Goal: Task Accomplishment & Management: Manage account settings

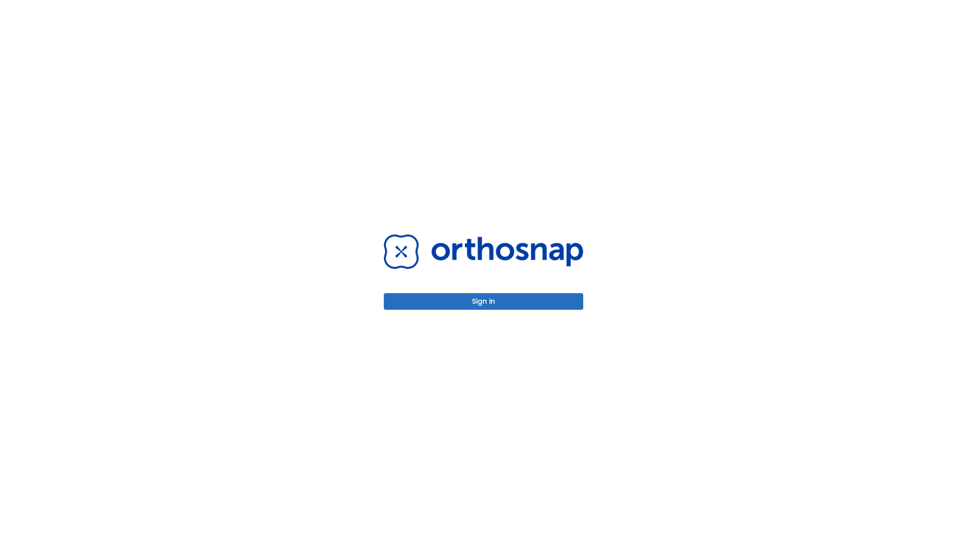
click at [484, 301] on button "Sign in" at bounding box center [483, 301] width 199 height 17
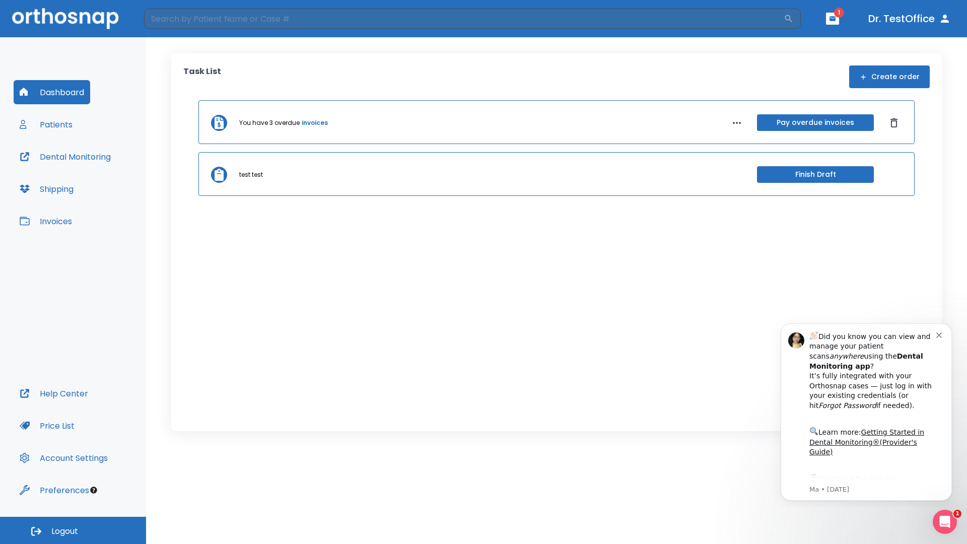
click at [73, 530] on span "Logout" at bounding box center [64, 531] width 27 height 11
